Goal: Task Accomplishment & Management: Use online tool/utility

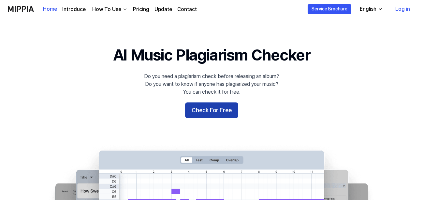
click at [213, 111] on button "Check For Free" at bounding box center [211, 111] width 53 height 16
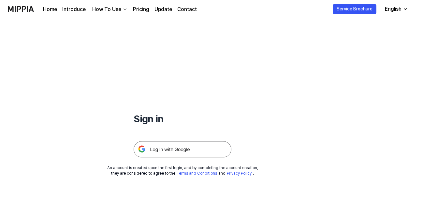
click at [176, 149] on img at bounding box center [183, 149] width 98 height 16
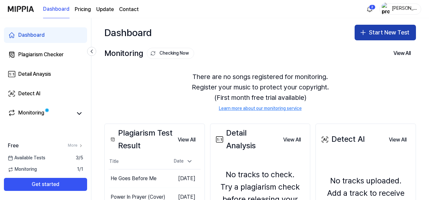
click at [384, 34] on button "Start New Test" at bounding box center [384, 33] width 61 height 16
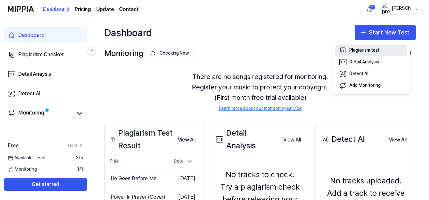
click at [368, 49] on div "Plagiarism test" at bounding box center [364, 50] width 30 height 7
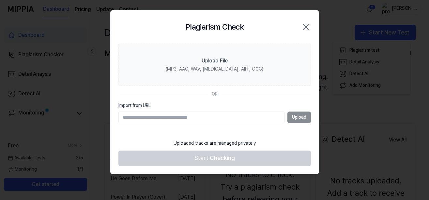
click at [211, 117] on input "Import from URL" at bounding box center [201, 118] width 166 height 12
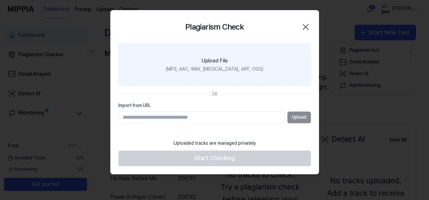
click at [208, 68] on div "(MP3, AAC, WAV, FLAC, AIFF, OGG)" at bounding box center [214, 69] width 97 height 7
click at [0, 0] on input "Upload File (MP3, AAC, WAV, FLAC, AIFF, OGG)" at bounding box center [0, 0] width 0 height 0
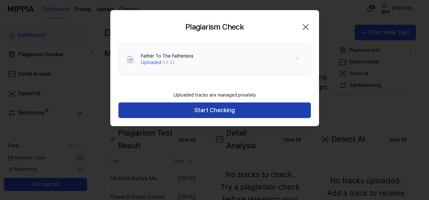
click at [220, 110] on button "Start Checking" at bounding box center [214, 111] width 192 height 16
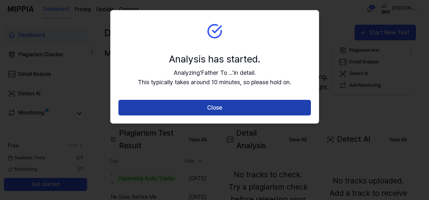
click at [215, 109] on button "Close" at bounding box center [214, 108] width 192 height 16
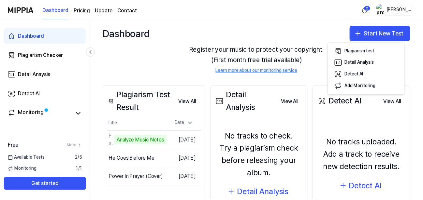
scroll to position [51, 0]
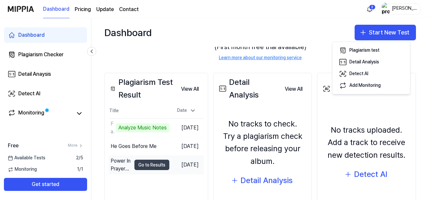
click at [139, 164] on button "Go to Results" at bounding box center [151, 165] width 35 height 10
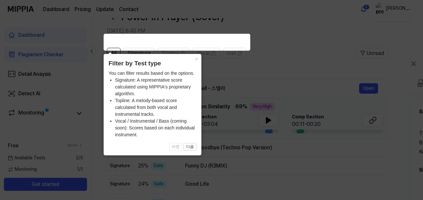
scroll to position [33, 0]
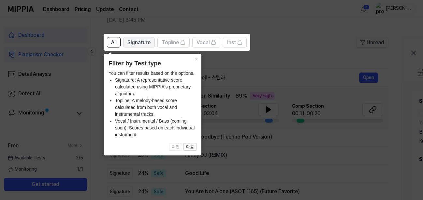
click at [139, 45] on span "Signature" at bounding box center [138, 43] width 23 height 8
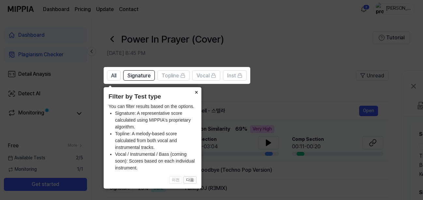
click at [195, 93] on button "×" at bounding box center [196, 91] width 10 height 9
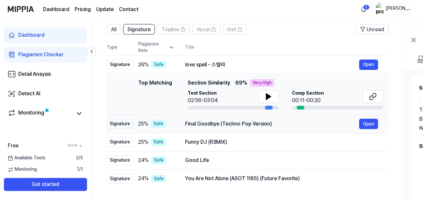
scroll to position [33, 0]
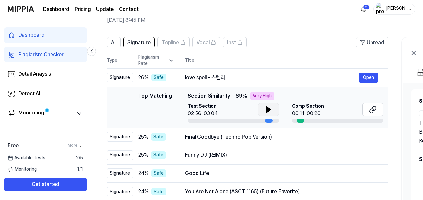
click at [269, 109] on icon at bounding box center [268, 110] width 5 height 6
click at [365, 77] on button "Open" at bounding box center [368, 78] width 19 height 10
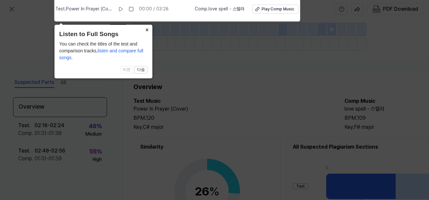
click at [147, 29] on button "×" at bounding box center [147, 29] width 10 height 9
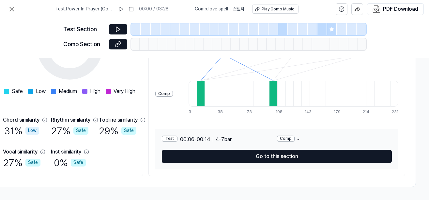
scroll to position [151, 143]
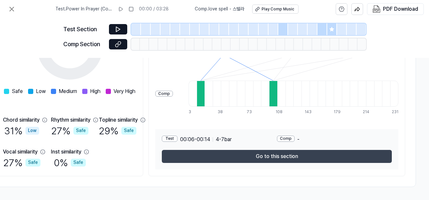
click at [279, 152] on button "Go to this section" at bounding box center [277, 156] width 230 height 13
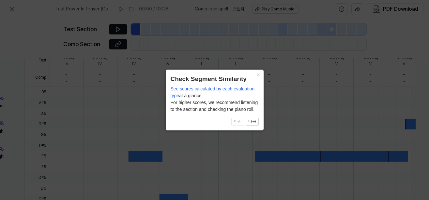
scroll to position [238, 104]
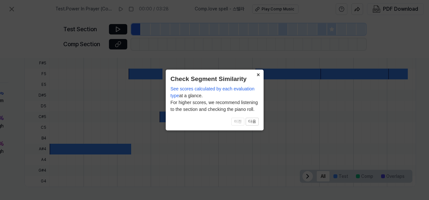
click at [258, 76] on button "×" at bounding box center [258, 74] width 10 height 9
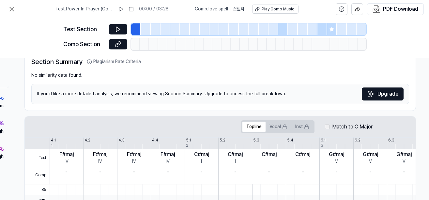
scroll to position [0, 104]
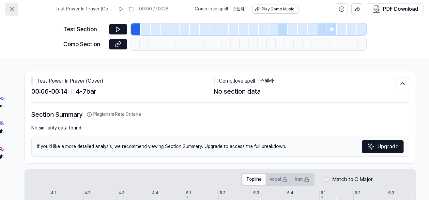
click at [12, 9] on icon at bounding box center [12, 9] width 4 height 4
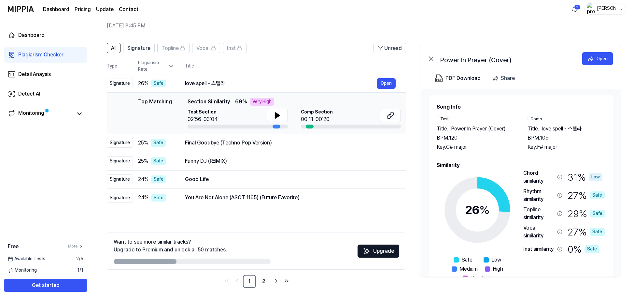
scroll to position [21, 0]
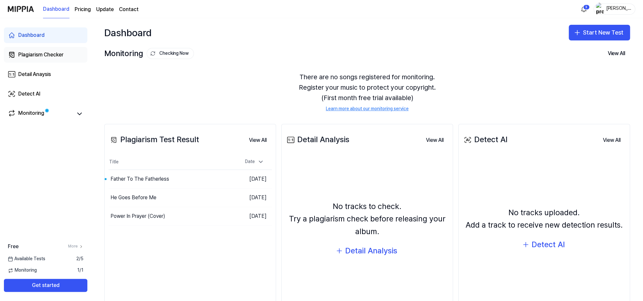
click at [47, 56] on div "Plagiarism Checker" at bounding box center [40, 55] width 45 height 8
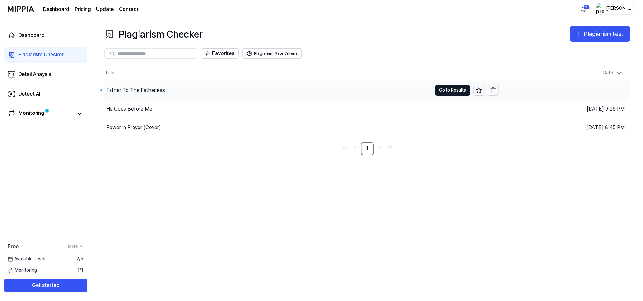
click at [179, 91] on div "Father To The Fatherless" at bounding box center [267, 90] width 327 height 18
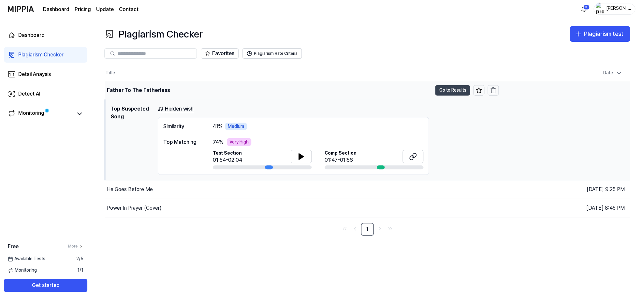
click at [450, 90] on button "Go to Results" at bounding box center [452, 90] width 35 height 10
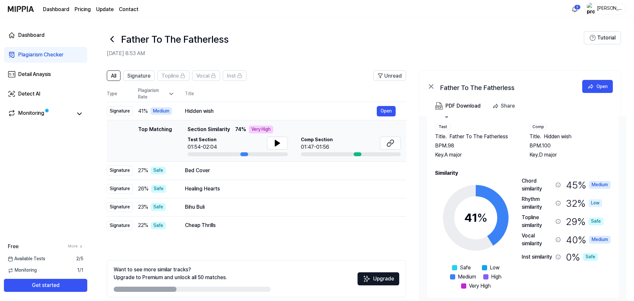
scroll to position [28, 0]
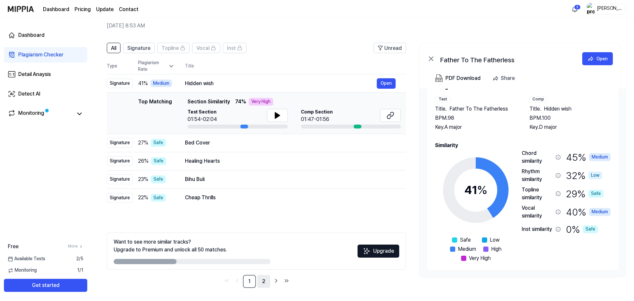
click at [265, 279] on link "2" at bounding box center [263, 281] width 13 height 13
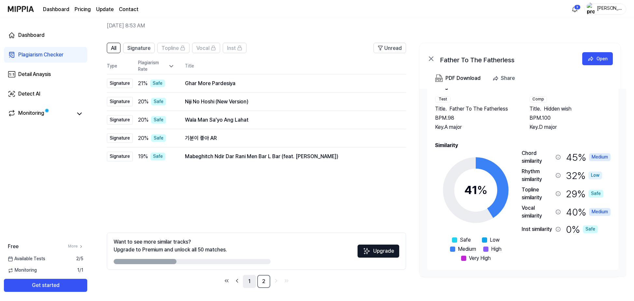
click at [247, 281] on link "1" at bounding box center [249, 281] width 13 height 13
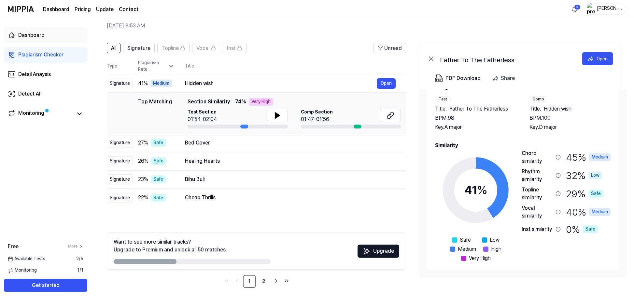
click at [33, 35] on div "Dashboard" at bounding box center [31, 35] width 26 height 8
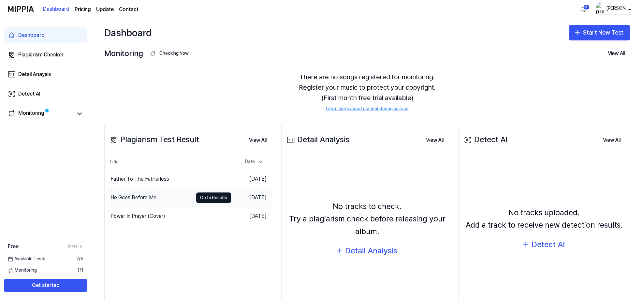
click at [153, 198] on div "He Goes Before Me" at bounding box center [133, 198] width 46 height 8
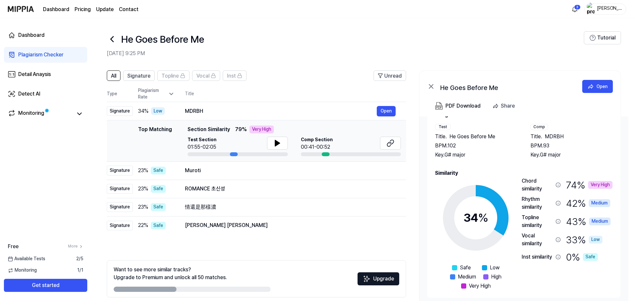
click at [36, 55] on div "Plagiarism Checker" at bounding box center [40, 55] width 45 height 8
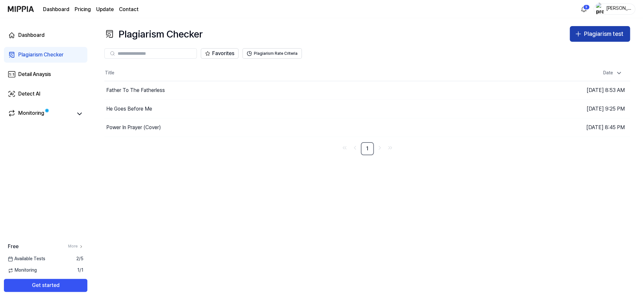
click at [605, 33] on div "Plagiarism test" at bounding box center [603, 33] width 39 height 9
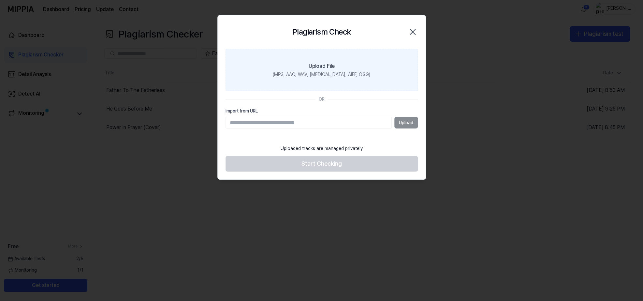
click at [314, 75] on div "(MP3, AAC, WAV, FLAC, AIFF, OGG)" at bounding box center [321, 74] width 97 height 7
click at [0, 0] on input "Upload File (MP3, AAC, WAV, FLAC, AIFF, OGG)" at bounding box center [0, 0] width 0 height 0
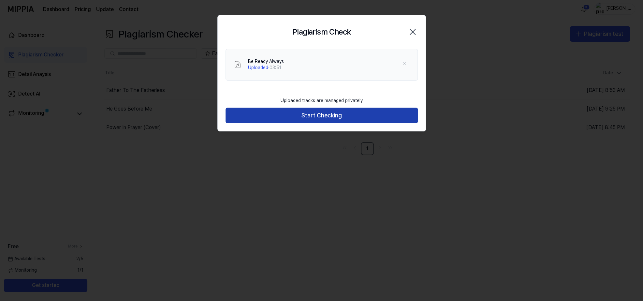
click at [319, 114] on button "Start Checking" at bounding box center [321, 116] width 192 height 16
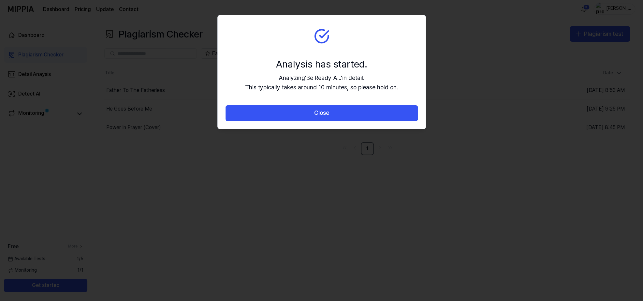
click at [317, 114] on button "Close" at bounding box center [321, 113] width 192 height 16
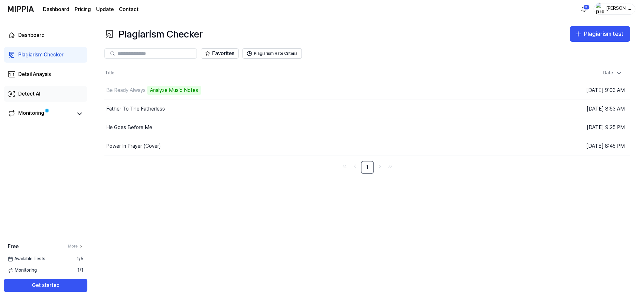
click at [26, 94] on div "Detect AI" at bounding box center [29, 94] width 22 height 8
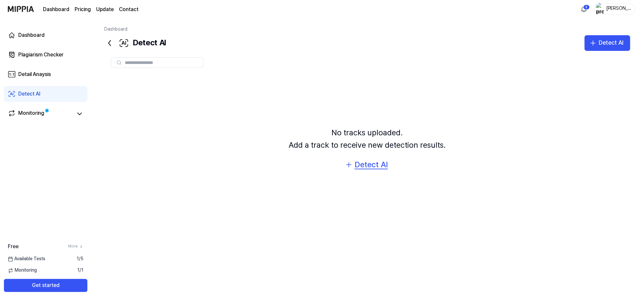
click at [369, 164] on div "Detect AI" at bounding box center [371, 164] width 33 height 12
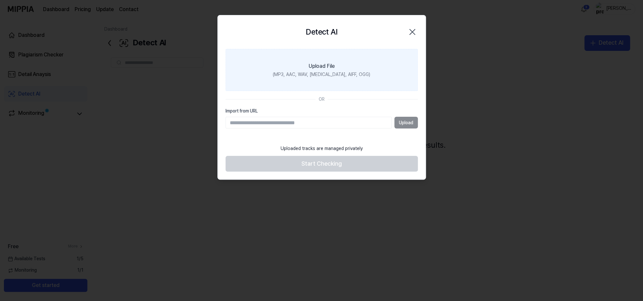
click at [315, 75] on div "(MP3, AAC, WAV, FLAC, AIFF, OGG)" at bounding box center [321, 74] width 97 height 7
click at [0, 0] on input "Upload File (MP3, AAC, WAV, FLAC, AIFF, OGG)" at bounding box center [0, 0] width 0 height 0
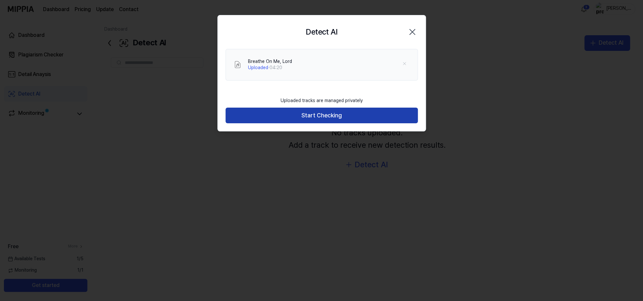
click at [324, 114] on button "Start Checking" at bounding box center [321, 116] width 192 height 16
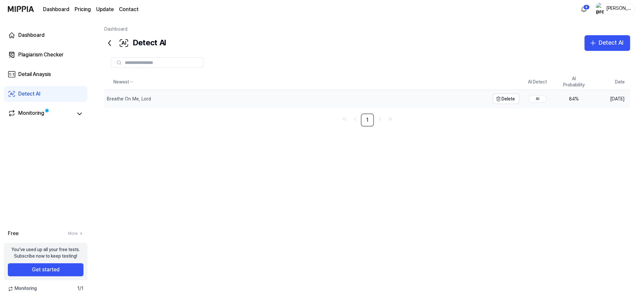
click at [126, 99] on div "Breathe On Me, Lord" at bounding box center [129, 99] width 44 height 7
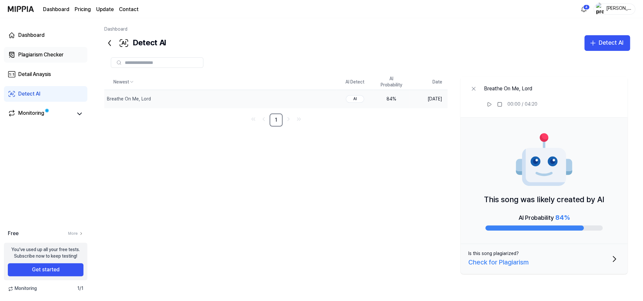
click at [30, 55] on div "Plagiarism Checker" at bounding box center [40, 55] width 45 height 8
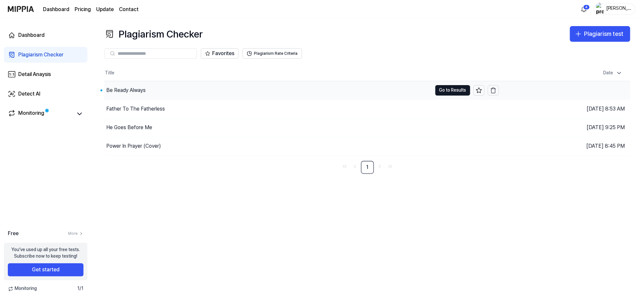
click at [166, 94] on div "Be Ready Always" at bounding box center [267, 90] width 327 height 18
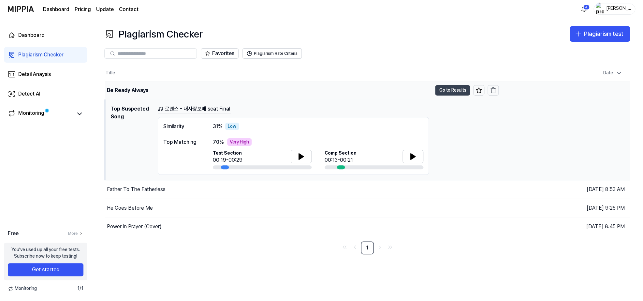
click at [442, 92] on button "Go to Results" at bounding box center [452, 90] width 35 height 10
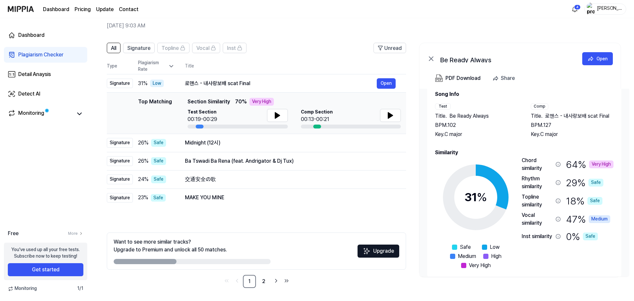
scroll to position [21, 0]
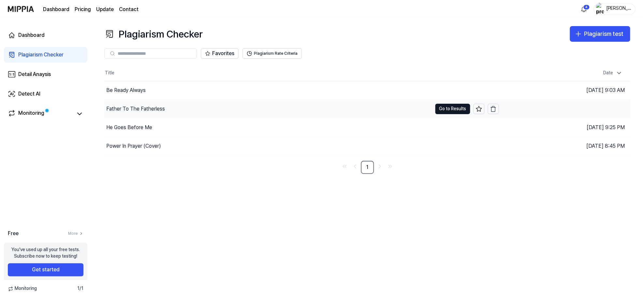
click at [140, 106] on div "Father To The Fatherless" at bounding box center [135, 109] width 59 height 8
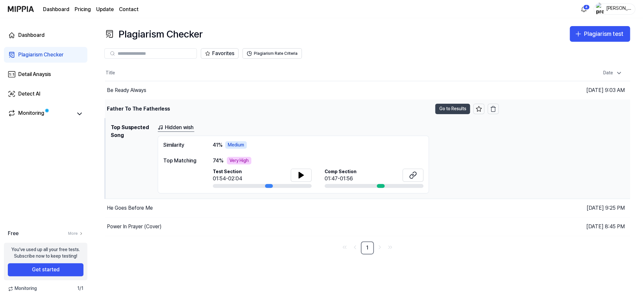
click at [450, 109] on button "Go to Results" at bounding box center [452, 109] width 35 height 10
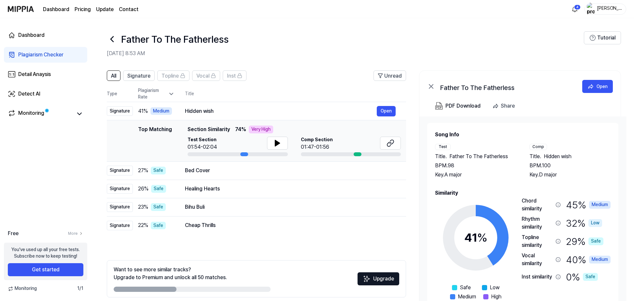
click at [32, 55] on div "Plagiarism Checker" at bounding box center [40, 55] width 45 height 8
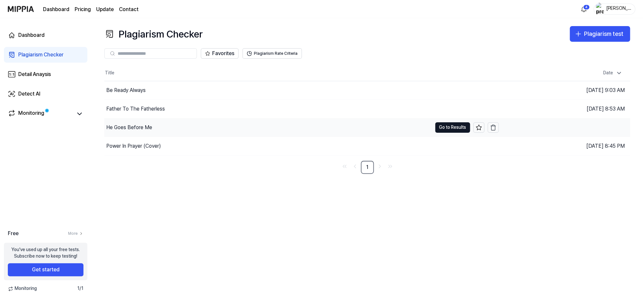
click at [126, 126] on div "He Goes Before Me" at bounding box center [129, 128] width 46 height 8
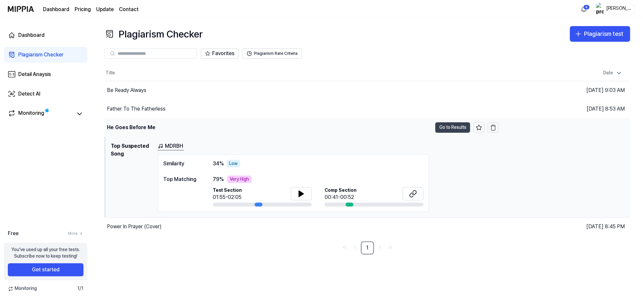
click at [453, 127] on button "Go to Results" at bounding box center [452, 127] width 35 height 10
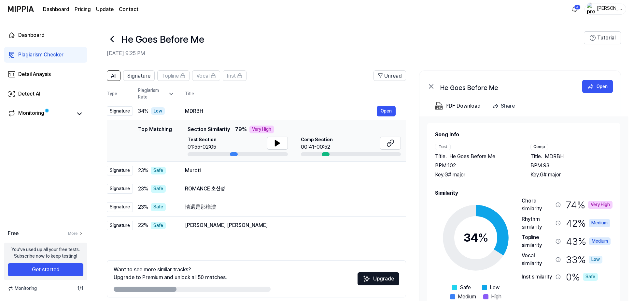
click at [33, 57] on div "Plagiarism Checker" at bounding box center [40, 55] width 45 height 8
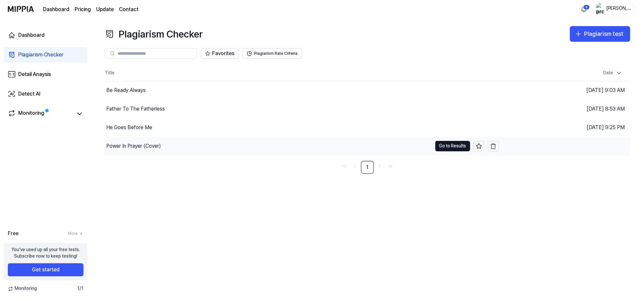
click at [136, 144] on div "Power In Prayer (Cover)" at bounding box center [133, 146] width 55 height 8
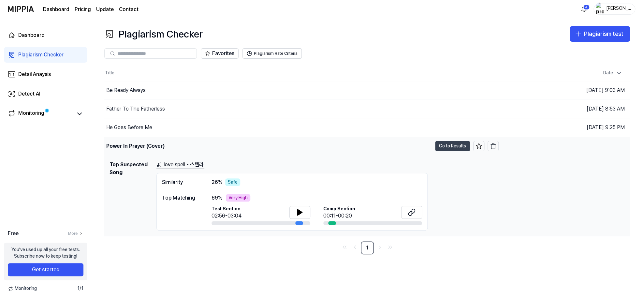
click at [454, 147] on button "Go to Results" at bounding box center [452, 146] width 35 height 10
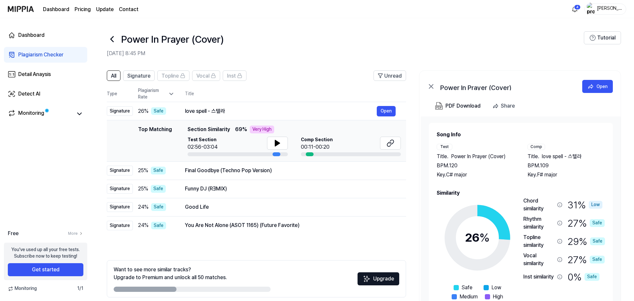
click at [43, 53] on div "Plagiarism Checker" at bounding box center [40, 55] width 45 height 8
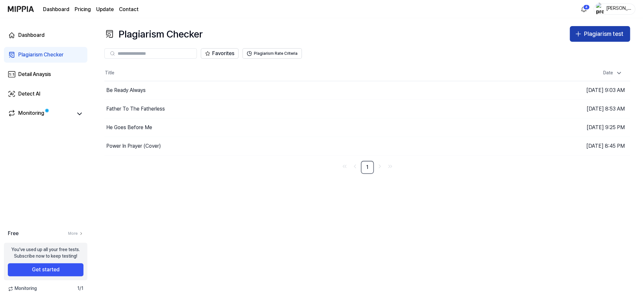
click at [605, 34] on div "Plagiarism test" at bounding box center [603, 33] width 39 height 9
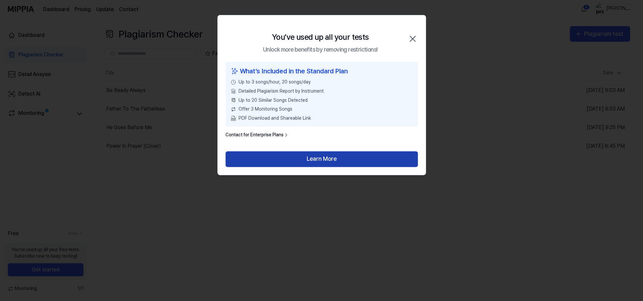
click at [325, 161] on button "Learn More" at bounding box center [321, 159] width 192 height 16
